Goal: Complete application form: Complete application form

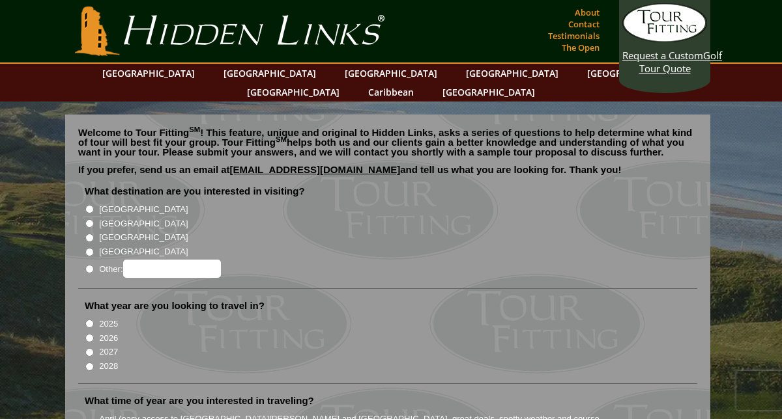
click at [91, 219] on input "[GEOGRAPHIC_DATA]" at bounding box center [89, 223] width 8 height 8
radio input "true"
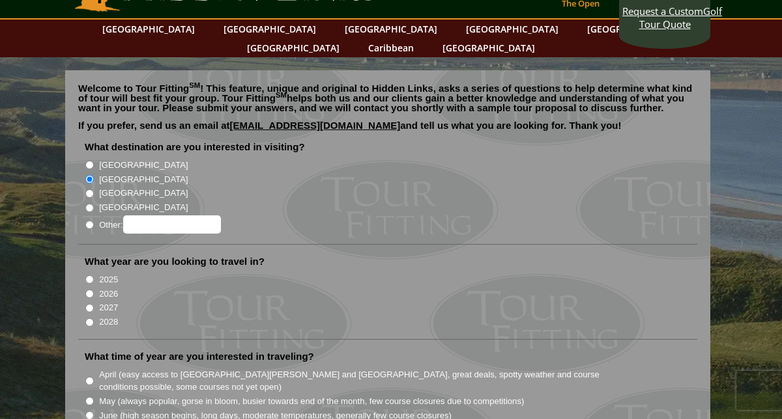
scroll to position [48, 0]
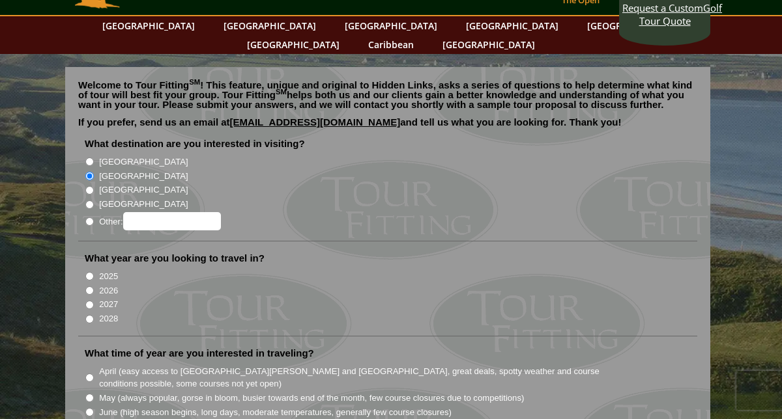
click at [89, 287] on input "2026" at bounding box center [89, 291] width 8 height 8
radio input "true"
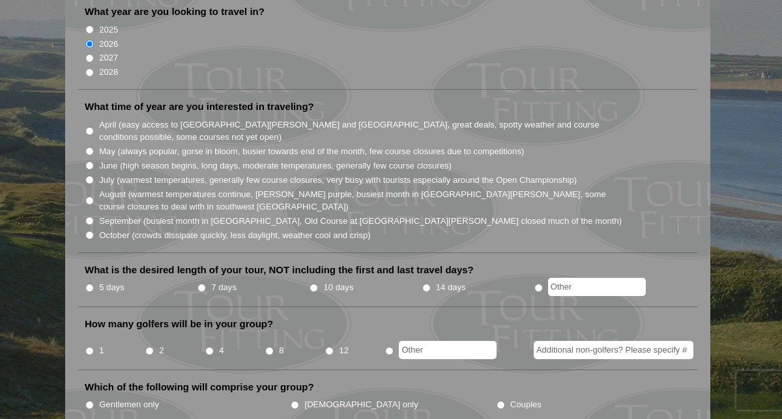
scroll to position [299, 0]
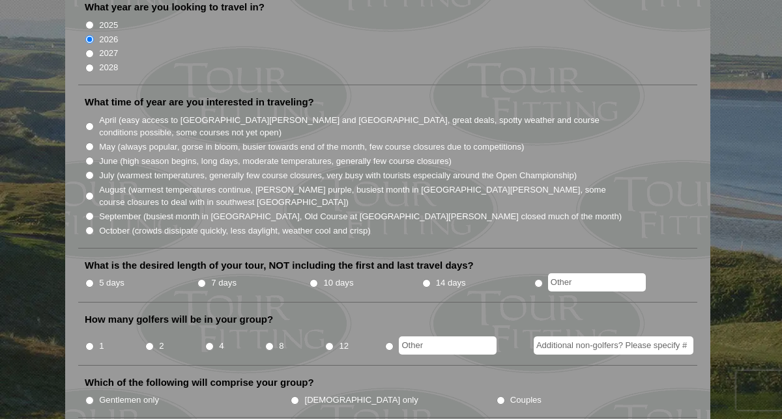
click at [87, 212] on input "September (busiest month in [GEOGRAPHIC_DATA], Old Course at [GEOGRAPHIC_DATA][…" at bounding box center [89, 216] width 8 height 8
radio input "true"
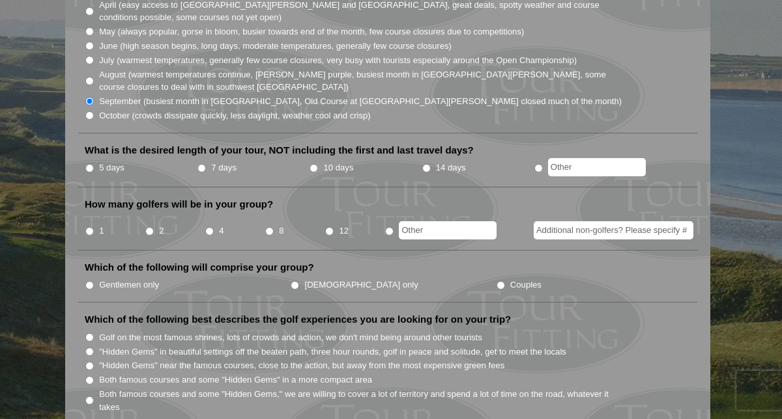
scroll to position [418, 0]
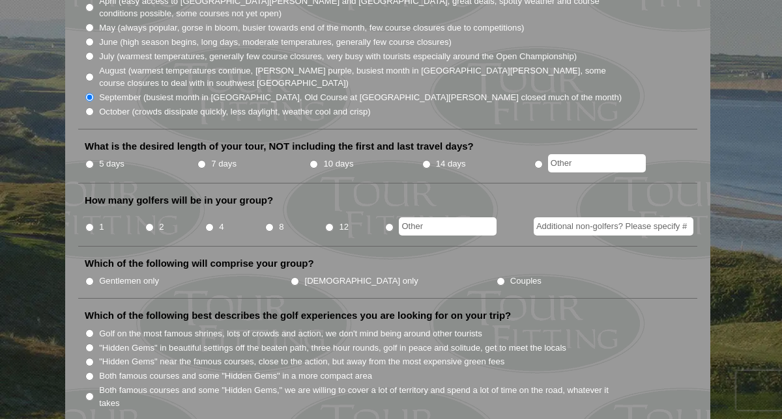
click at [88, 160] on input "5 days" at bounding box center [89, 164] width 8 height 8
radio input "true"
click at [88, 223] on input "1" at bounding box center [89, 227] width 8 height 8
radio input "true"
click at [571, 218] on input "Additional non-golfers? Please specify #" at bounding box center [613, 227] width 160 height 18
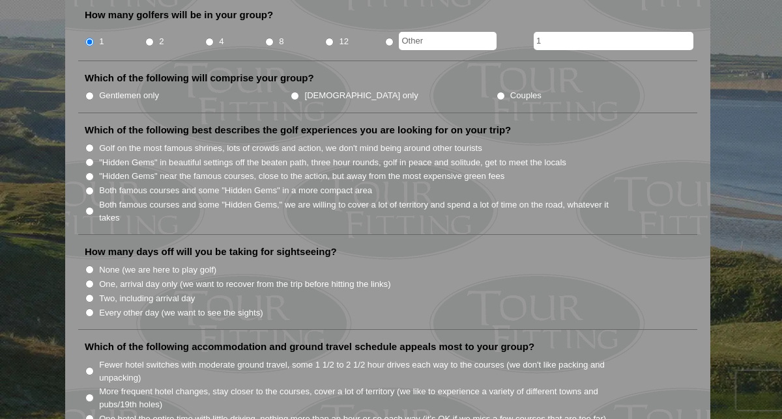
scroll to position [608, 0]
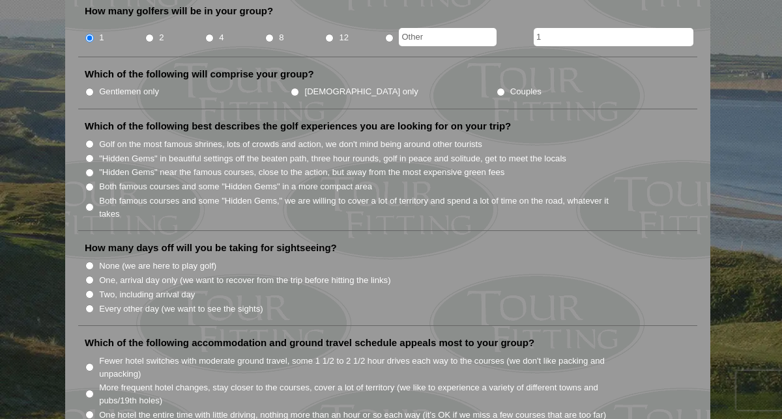
type input "1"
click at [89, 183] on input "Both famous courses and some "Hidden Gems" in a more compact area" at bounding box center [89, 187] width 8 height 8
radio input "true"
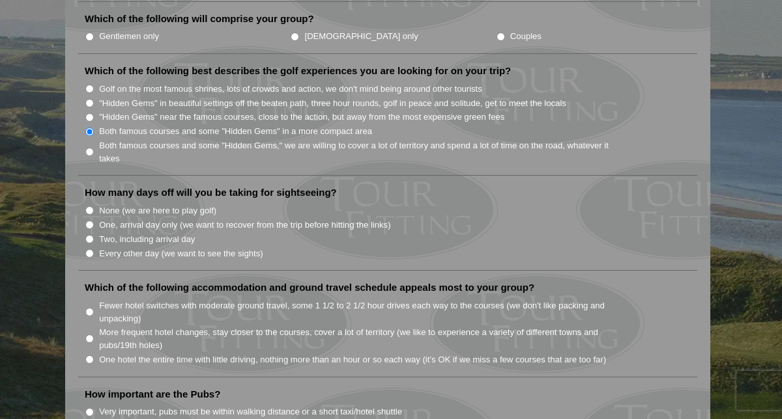
scroll to position [666, 0]
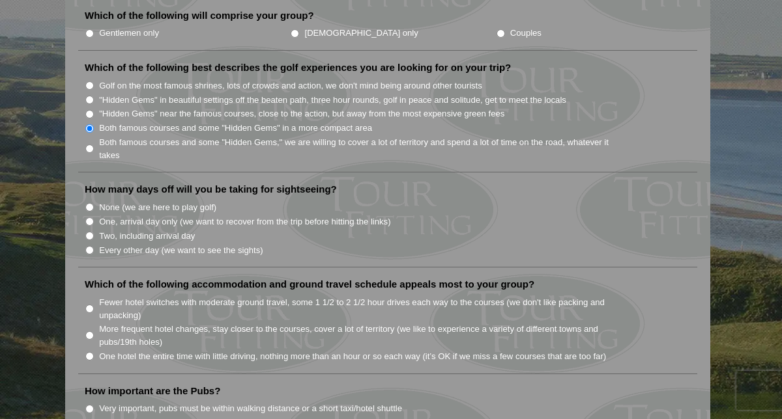
click at [87, 232] on input "Two, including arrival day" at bounding box center [89, 236] width 8 height 8
radio input "true"
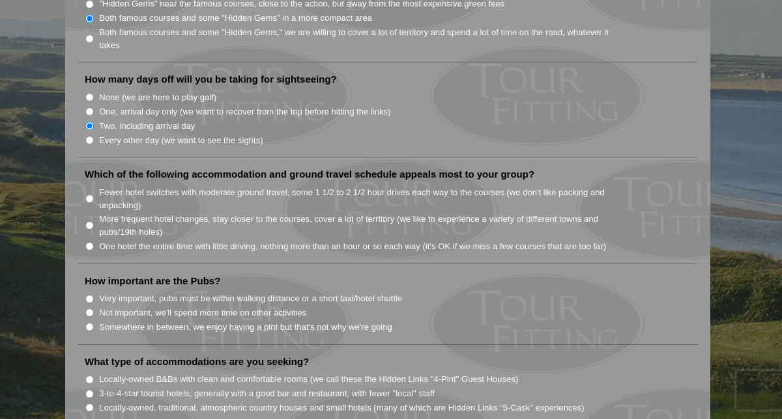
scroll to position [777, 0]
click at [89, 242] on input "One hotel the entire time with little driving, nothing more than an hour or so …" at bounding box center [89, 246] width 8 height 8
radio input "true"
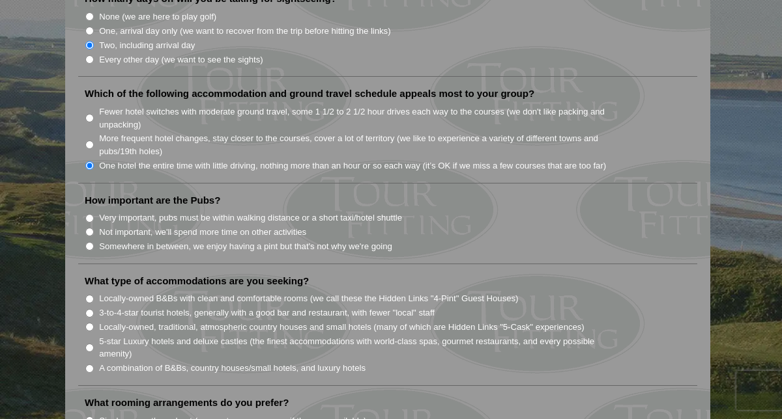
scroll to position [861, 0]
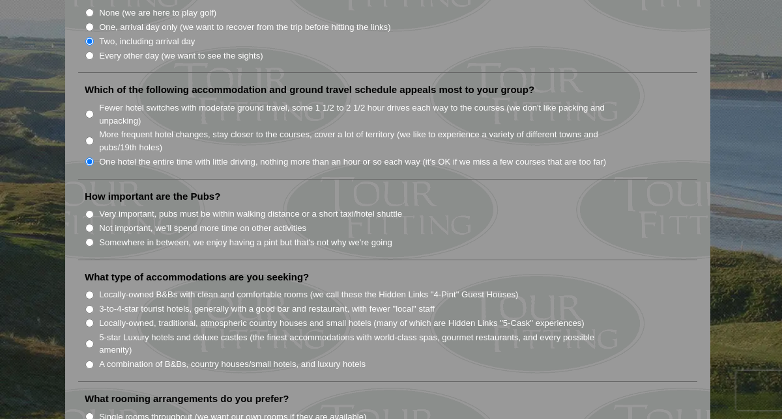
click at [89, 224] on input "Not important, we'll spend more time on other activities" at bounding box center [89, 228] width 8 height 8
radio input "true"
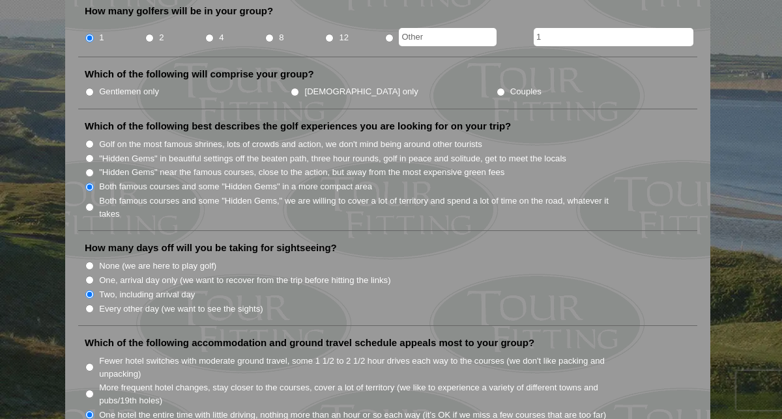
scroll to position [608, 0]
